Goal: Task Accomplishment & Management: Manage account settings

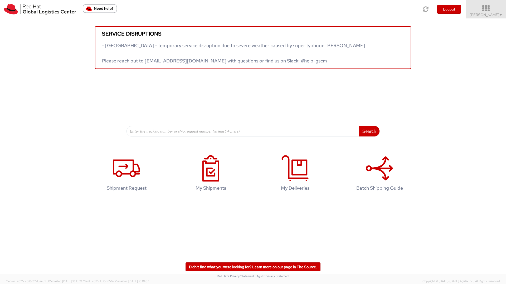
click at [487, 15] on span "Deepa Vijaya Raghavan ▼" at bounding box center [486, 14] width 33 height 5
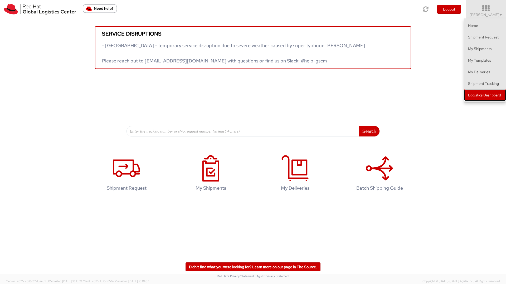
click at [490, 94] on link "Logistics Dashboard" at bounding box center [485, 95] width 42 height 12
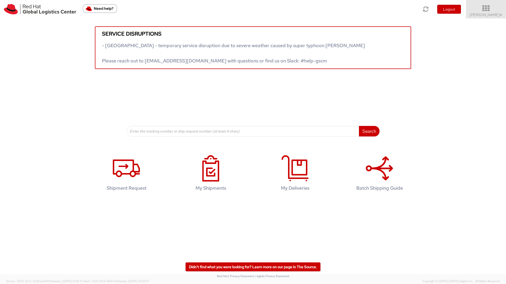
click at [496, 12] on span "Deepa Vijaya Raghavan ▼" at bounding box center [486, 14] width 33 height 5
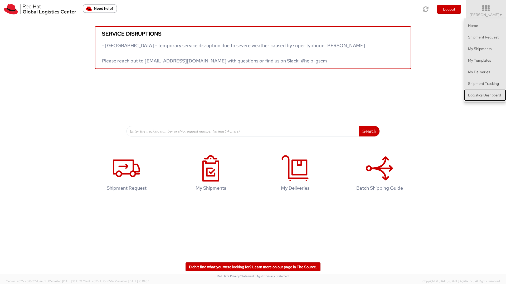
click at [493, 95] on link "Logistics Dashboard" at bounding box center [485, 95] width 42 height 12
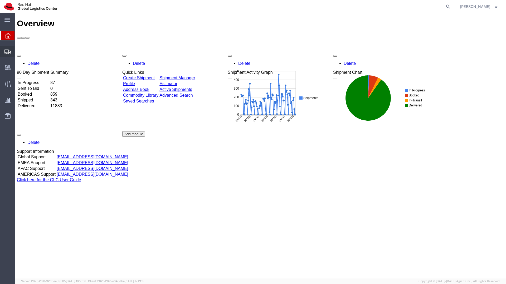
click at [0, 0] on span "Shipment Manager" at bounding box center [0, 0] width 0 height 0
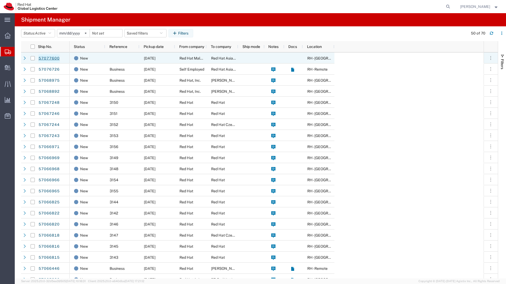
click at [45, 58] on link "57077600" at bounding box center [49, 58] width 22 height 8
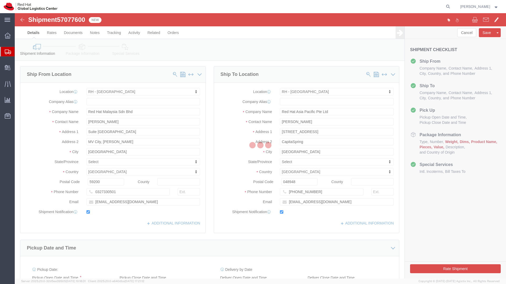
select select "37977"
select select "51051"
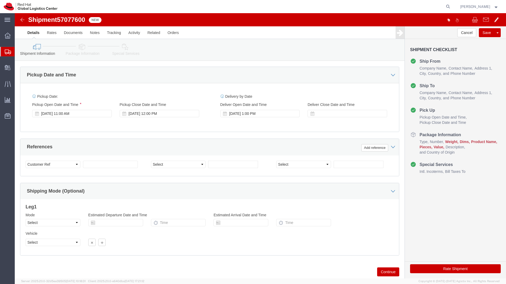
scroll to position [187, 0]
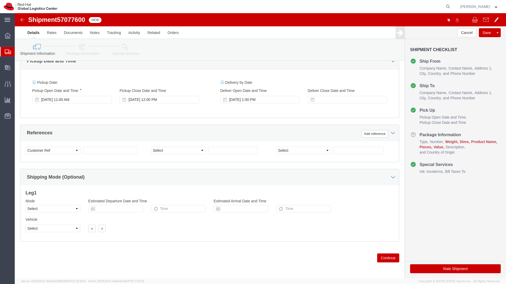
click button "Continue"
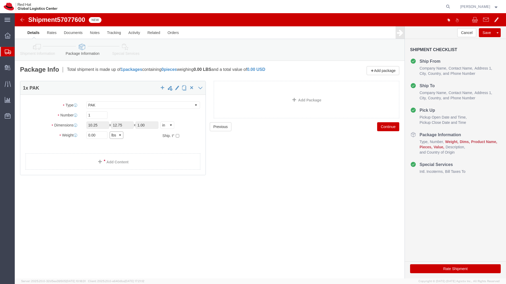
click select "Select kgs lbs"
select select "KGS"
click select "Select kgs lbs"
click input "0.00"
drag, startPoint x: 81, startPoint y: 123, endPoint x: 73, endPoint y: 122, distance: 7.9
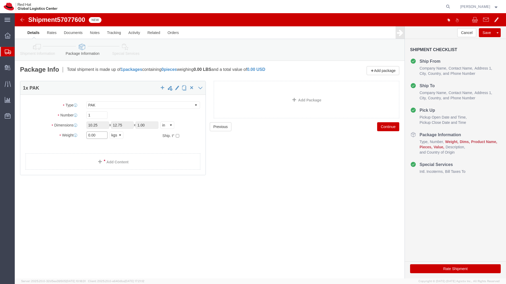
click input "0.00"
type input "1"
click h4 "1 x PAK"
click span "button"
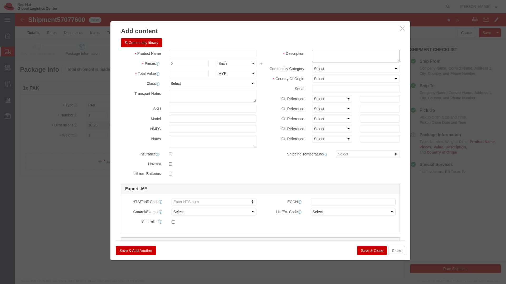
click textarea
drag, startPoint x: 311, startPoint y: 45, endPoint x: 298, endPoint y: 45, distance: 14.0
click textarea "Envoy paper roll x 2 dcument x 2"
type textarea "Envoy paper roll x 2 Letter (document) x 2"
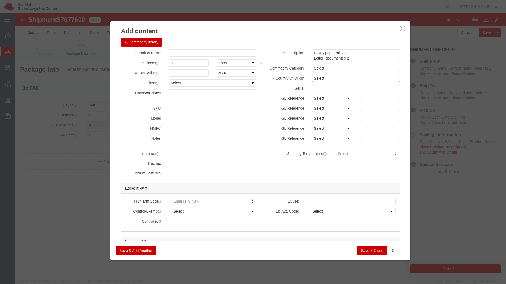
click select "Select Afghanistan Åland Islands Albania Algeria American Samoa Andorra Angola …"
select select "MY"
click select "Select Afghanistan Åland Islands Albania Algeria American Samoa Andorra Angola …"
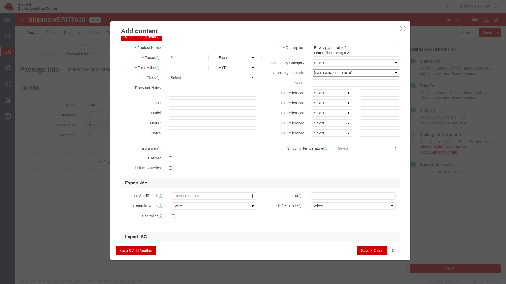
scroll to position [0, 0]
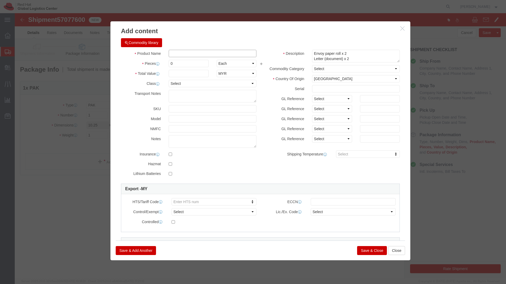
click input "text"
click label "Model"
click input "text"
type input "1"
click input "0"
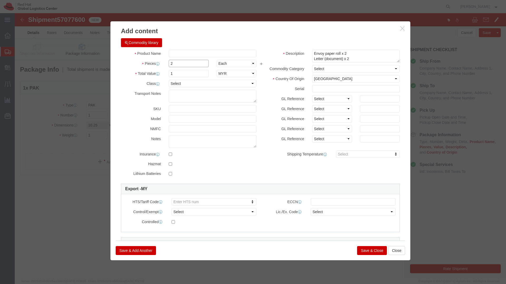
type input "2"
click input "text"
type input "L"
type input "Document & Paper roll"
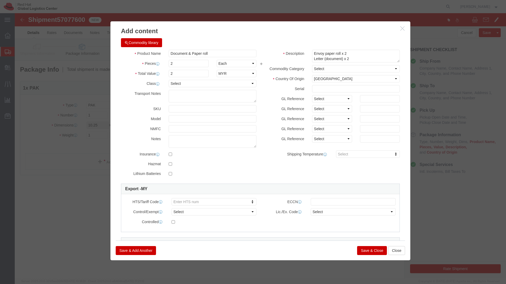
click button "Save & Close"
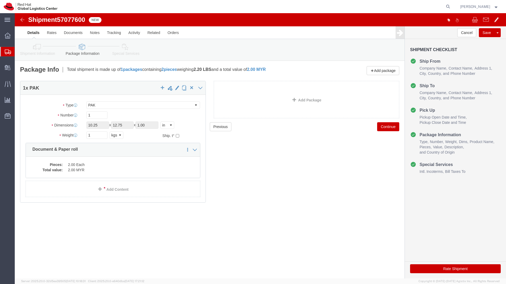
click button "Continue"
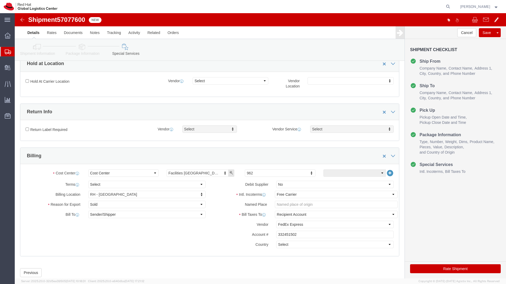
scroll to position [162, 0]
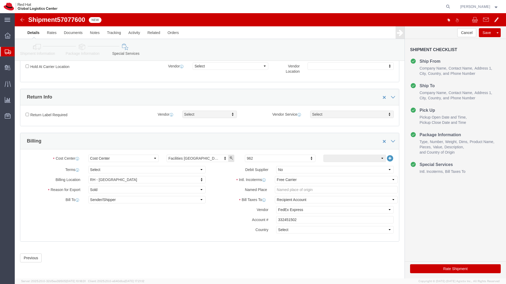
click button "Rate Shipment"
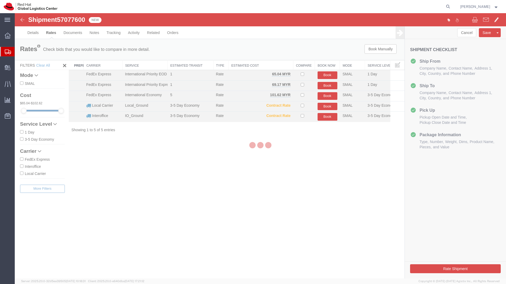
scroll to position [0, 0]
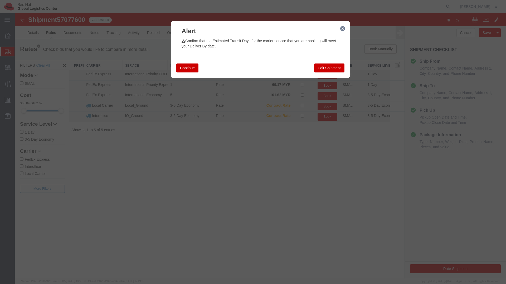
click at [343, 27] on icon "button" at bounding box center [342, 29] width 5 height 4
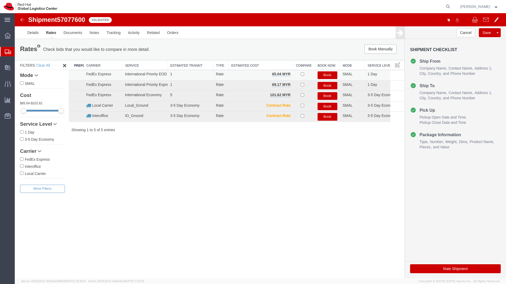
click at [329, 75] on button "Book" at bounding box center [328, 75] width 20 height 8
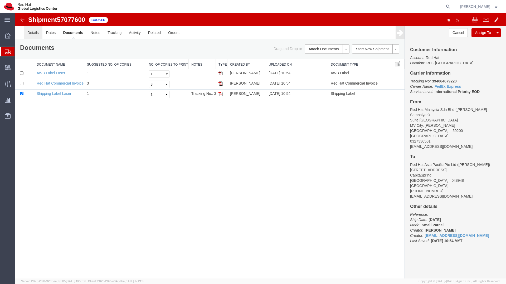
click at [31, 33] on link "Details" at bounding box center [33, 32] width 19 height 13
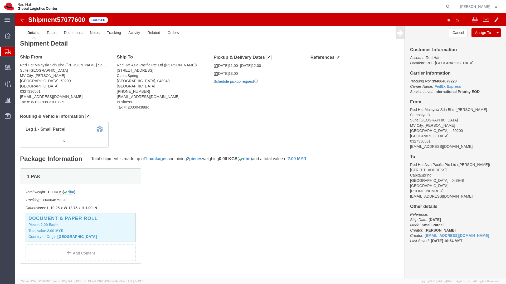
scroll to position [6, 0]
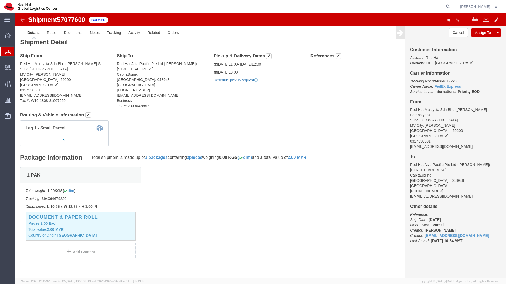
click link "Schedule pickup request"
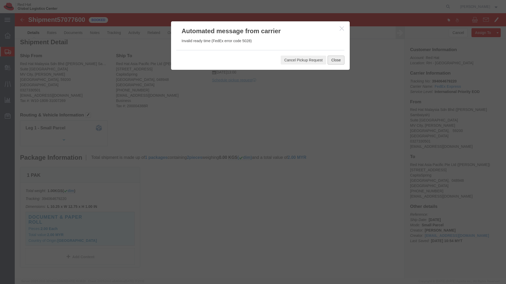
click button "Close"
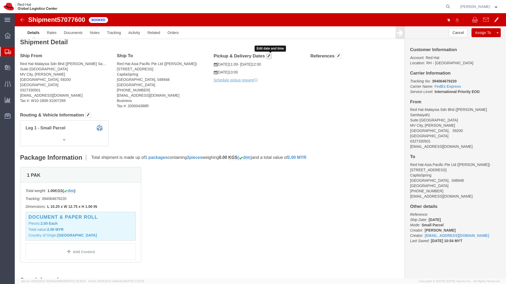
click span "button"
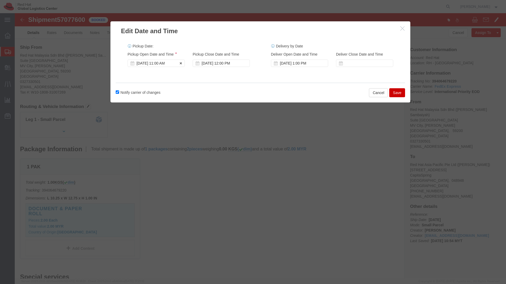
scroll to position [15, 0]
click div "Oct 09 2025 11:00 AM"
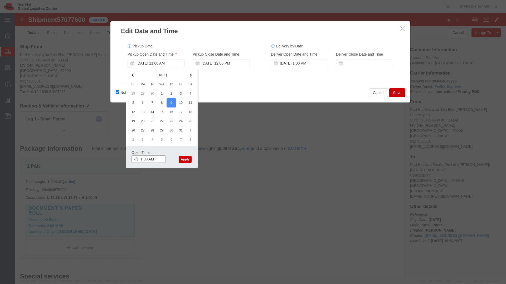
click input "1:00 AM"
type input "1:00 PM"
click button "Apply"
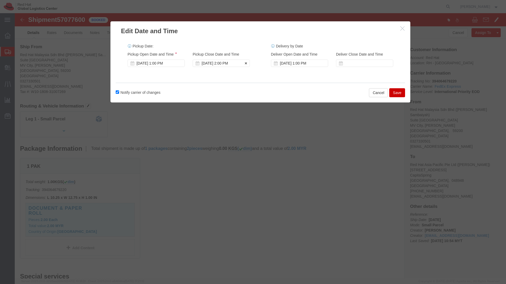
click div "Oct 09 2025 2:00 PM"
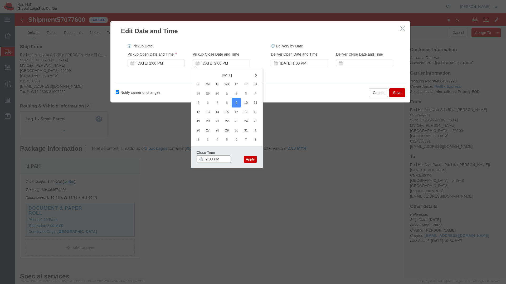
type input "4:00 PM"
click button "Apply"
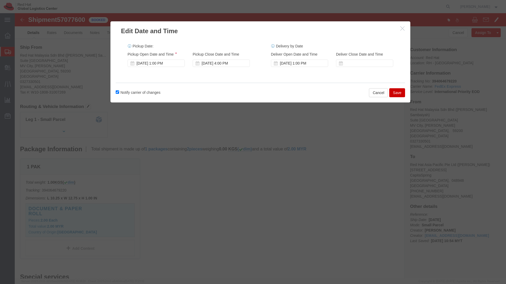
scroll to position [16, 0]
click div "Oct 10 2025 1:00 PM"
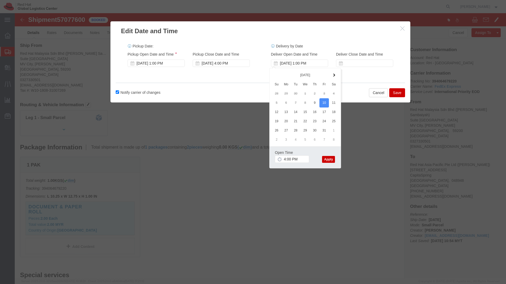
click button "Apply"
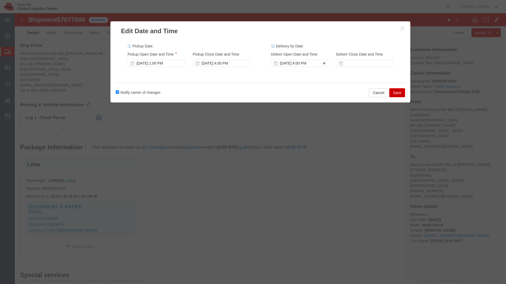
click div "Oct 10 2025 4:00 PM"
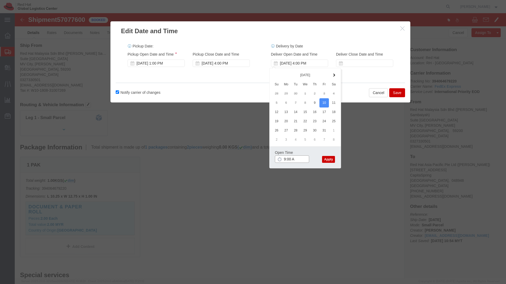
type input "9:00 AM"
click button "Apply"
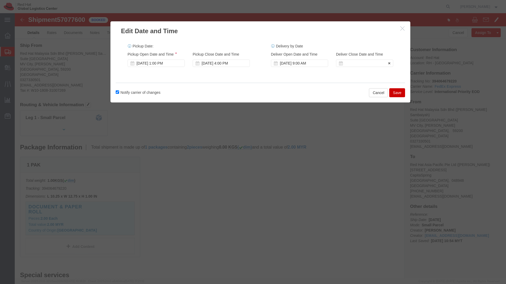
click div
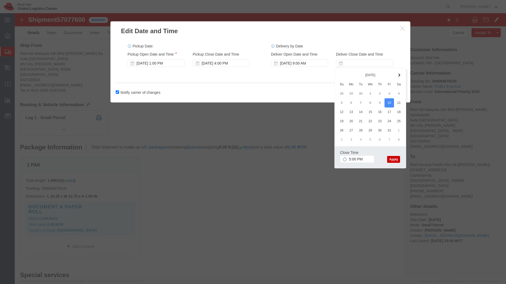
click button "Apply"
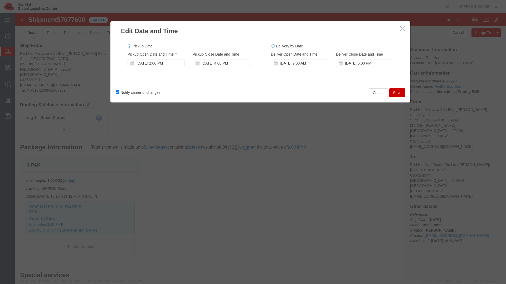
click button "Save"
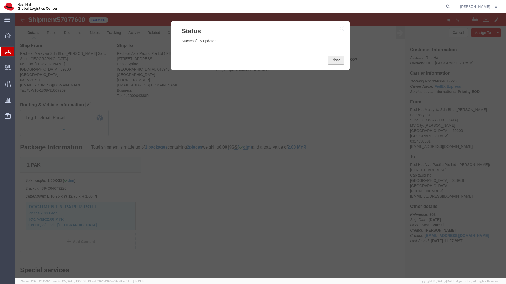
click button "Close"
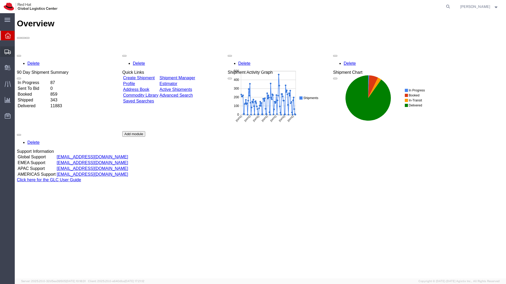
click at [0, 0] on span "Shipment Manager" at bounding box center [0, 0] width 0 height 0
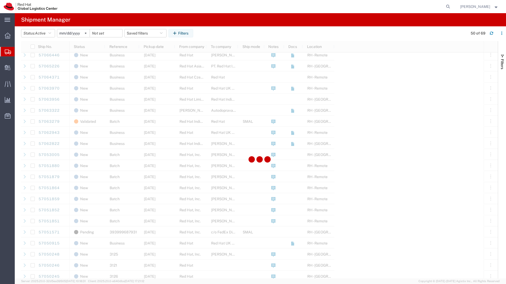
scroll to position [274, 0]
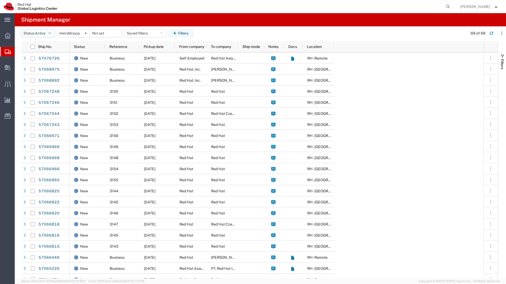
click at [49, 35] on button "Status: Active" at bounding box center [38, 33] width 34 height 8
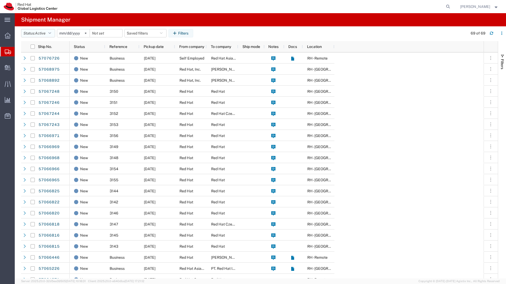
click at [35, 35] on button "Status: Active" at bounding box center [38, 33] width 34 height 8
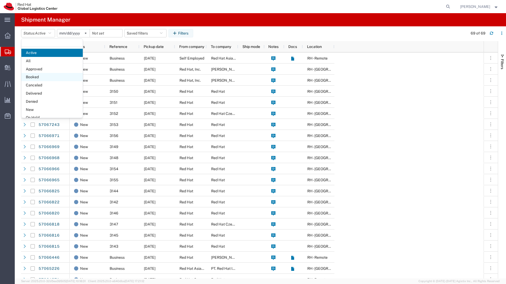
click at [50, 75] on span "Booked" at bounding box center [51, 77] width 61 height 8
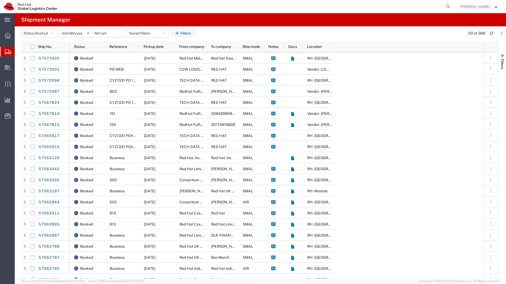
scroll to position [0, 0]
click at [44, 35] on span "Booked" at bounding box center [41, 33] width 13 height 4
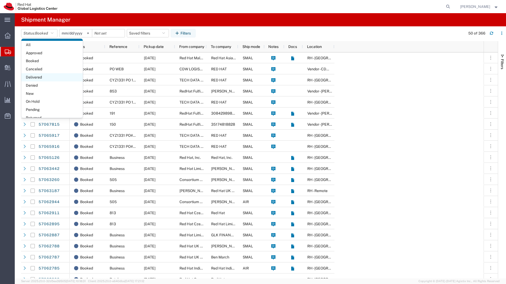
scroll to position [31, 0]
click at [56, 109] on span "Shipped" at bounding box center [51, 112] width 61 height 8
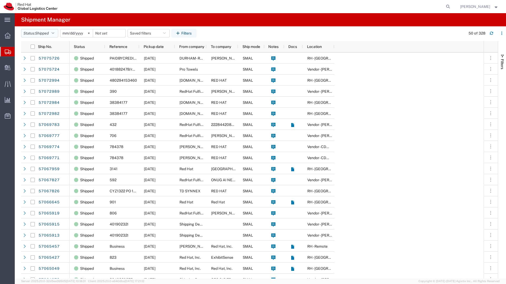
click at [33, 32] on button "Status: Shipped" at bounding box center [39, 33] width 37 height 8
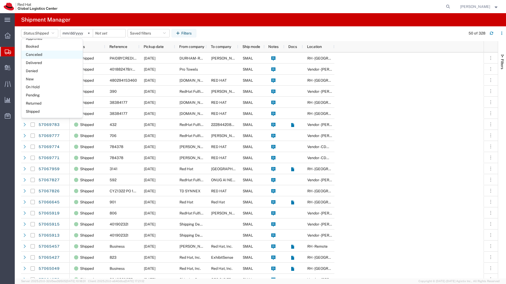
scroll to position [28, 0]
click at [49, 50] on span "Booked" at bounding box center [51, 49] width 61 height 8
